Goal: Task Accomplishment & Management: Manage account settings

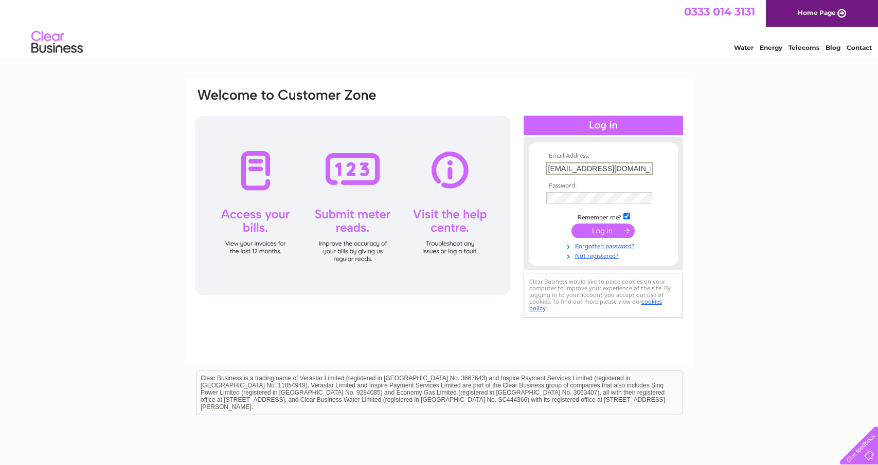
click at [607, 236] on input "submit" at bounding box center [602, 231] width 63 height 14
click at [607, 233] on input "submit" at bounding box center [602, 230] width 63 height 14
click at [608, 228] on input "submit" at bounding box center [602, 230] width 63 height 14
drag, startPoint x: 720, startPoint y: 237, endPoint x: 621, endPoint y: 223, distance: 99.7
click at [719, 237] on div "Email Address: accounts@rda-architects.com Password:" at bounding box center [439, 309] width 878 height 464
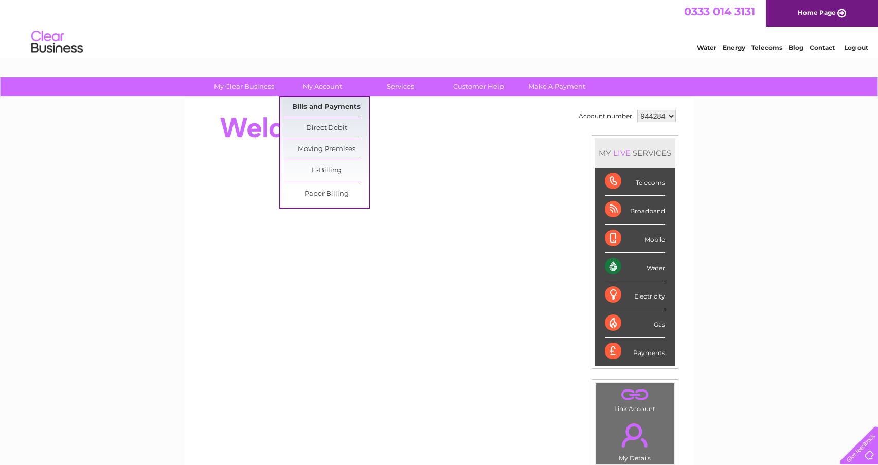
click at [332, 110] on link "Bills and Payments" at bounding box center [326, 107] width 85 height 21
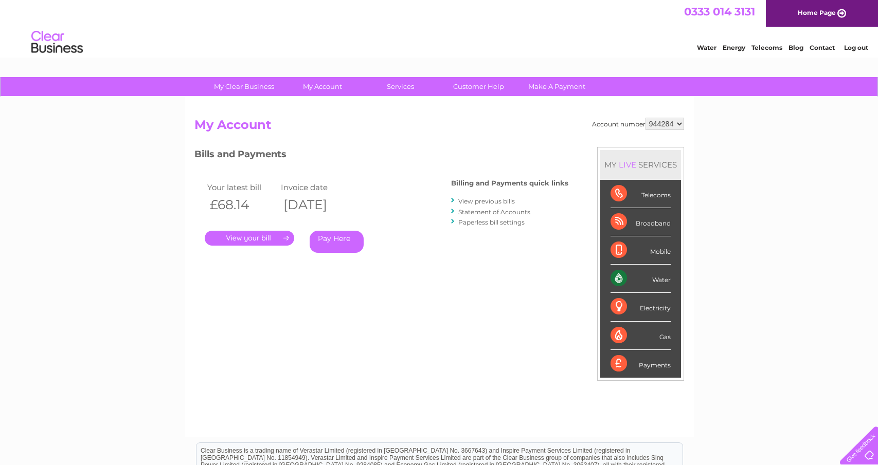
click at [245, 238] on link "." at bounding box center [249, 238] width 89 height 15
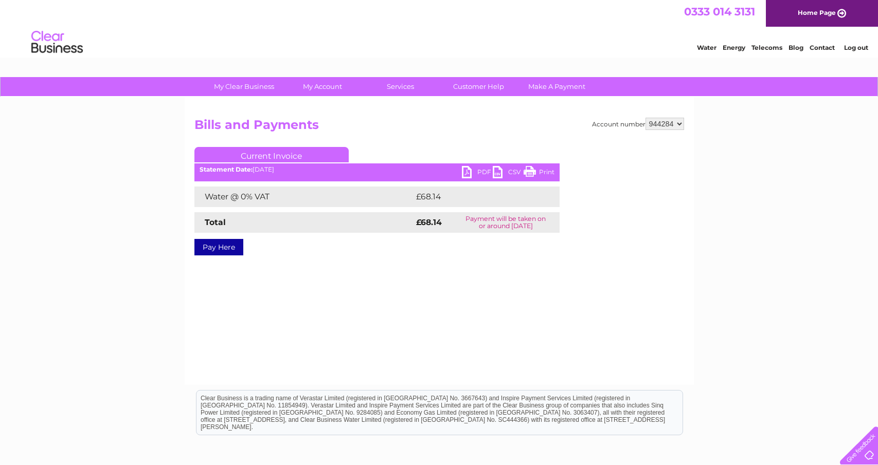
click at [469, 172] on link "PDF" at bounding box center [477, 173] width 31 height 15
